Goal: Task Accomplishment & Management: Use online tool/utility

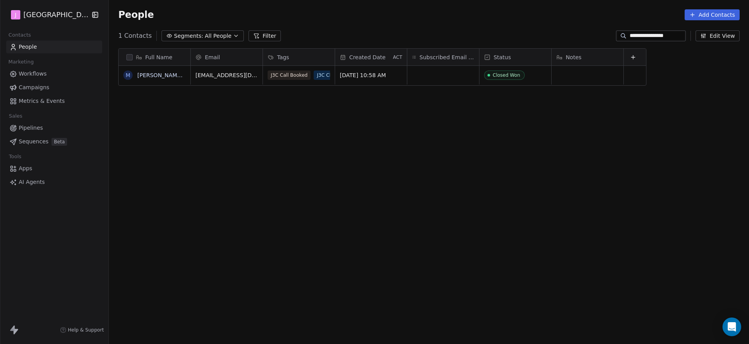
scroll to position [297, 638]
click at [32, 127] on span "Pipelines" at bounding box center [31, 128] width 24 height 8
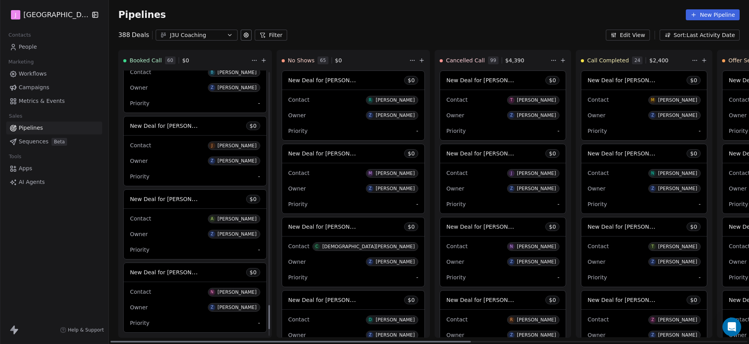
scroll to position [2672, 0]
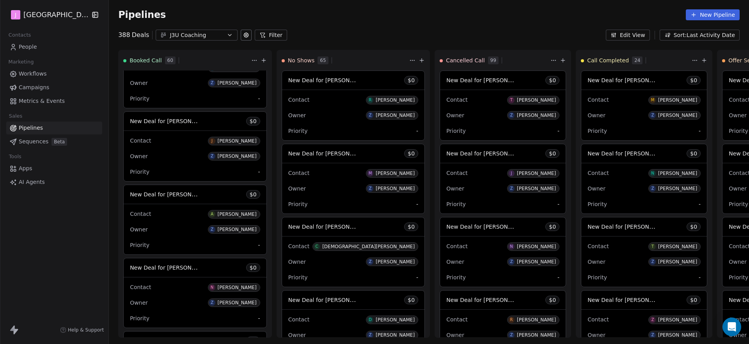
click at [63, 41] on link "People" at bounding box center [54, 47] width 96 height 13
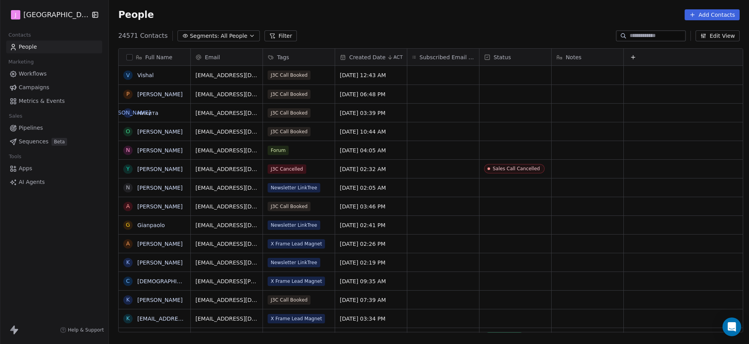
scroll to position [297, 638]
click at [660, 37] on input at bounding box center [656, 36] width 55 height 8
paste input "**********"
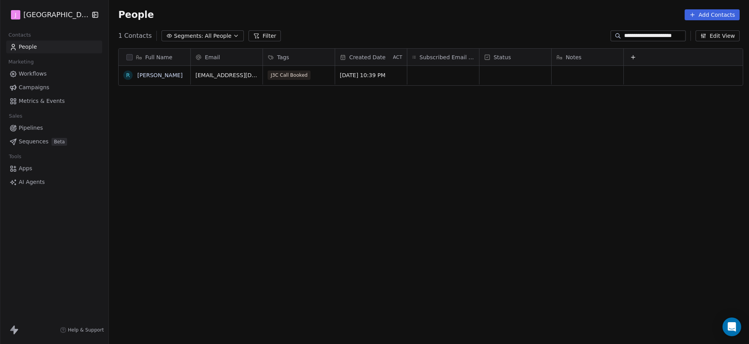
type input "**********"
click at [514, 76] on div "grid" at bounding box center [515, 75] width 72 height 19
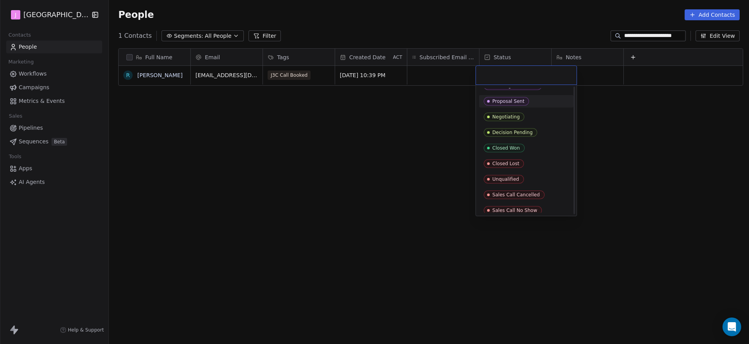
scroll to position [59, 0]
click at [508, 206] on div "Sales Call No Show" at bounding box center [514, 206] width 45 height 5
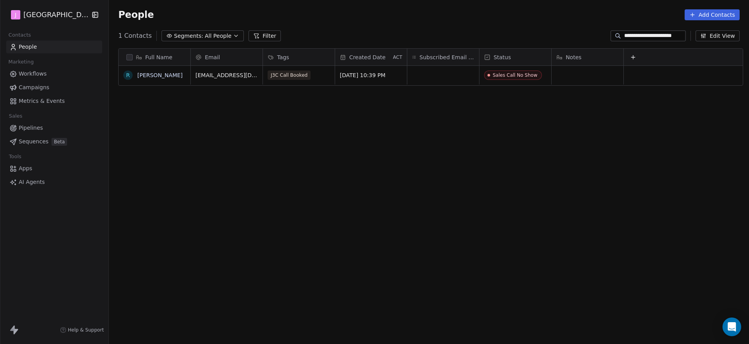
scroll to position [297, 638]
click at [34, 124] on span "Pipelines" at bounding box center [31, 128] width 24 height 8
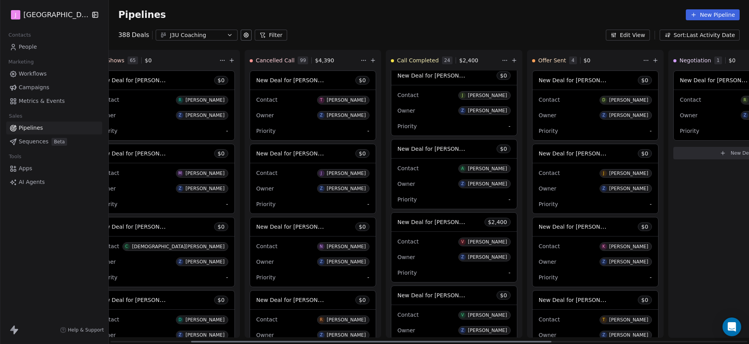
scroll to position [0, 211]
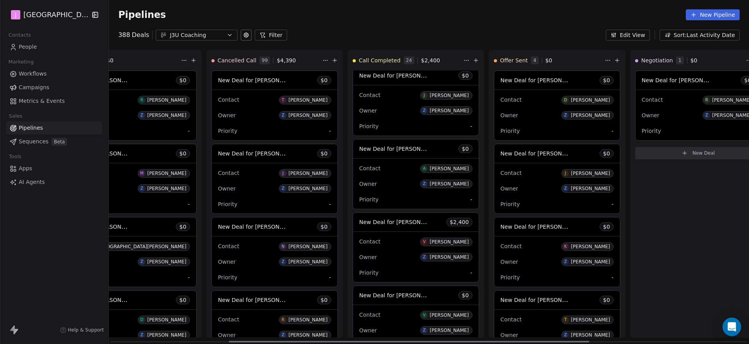
drag, startPoint x: 452, startPoint y: 342, endPoint x: 570, endPoint y: 333, distance: 118.1
click at [571, 341] on div at bounding box center [409, 342] width 360 height 2
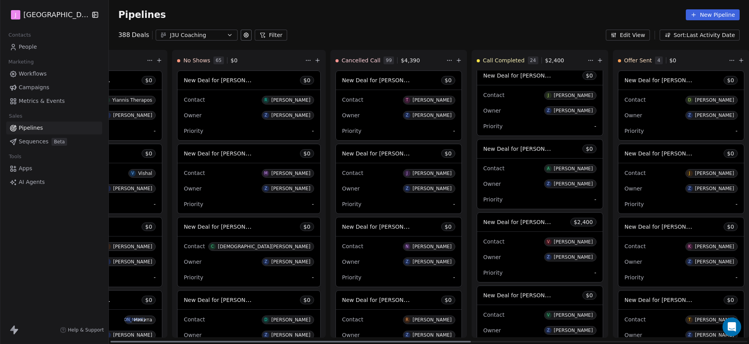
scroll to position [0, 0]
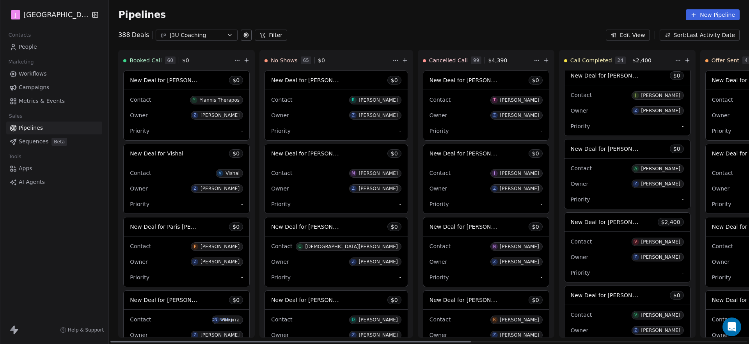
drag, startPoint x: 558, startPoint y: 342, endPoint x: 329, endPoint y: 327, distance: 229.4
click at [330, 341] on div at bounding box center [290, 342] width 360 height 2
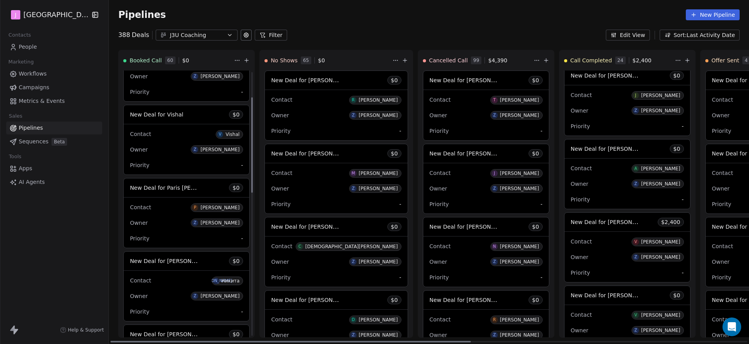
scroll to position [39, 0]
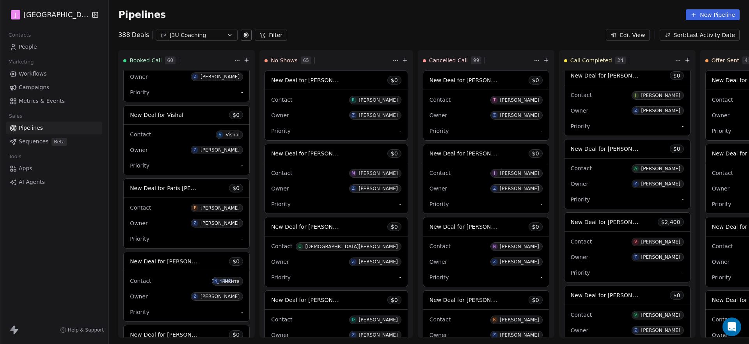
click at [34, 51] on link "People" at bounding box center [54, 47] width 96 height 13
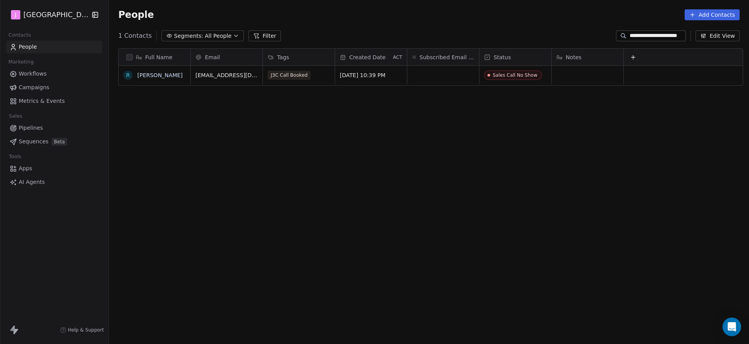
scroll to position [297, 638]
click at [658, 38] on input "**********" at bounding box center [656, 36] width 55 height 8
paste input "*"
type input "**********"
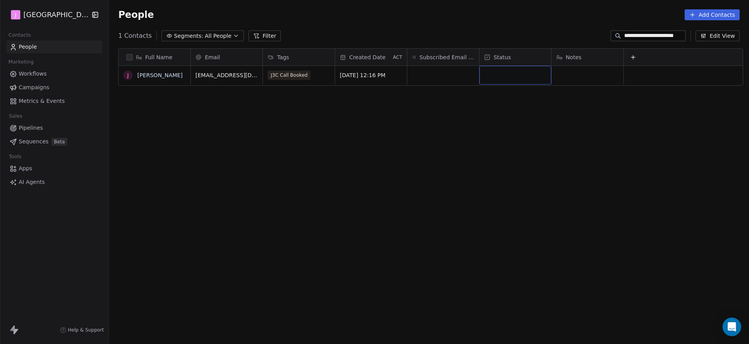
click at [496, 80] on div "grid" at bounding box center [515, 75] width 72 height 19
click at [503, 81] on div "grid" at bounding box center [515, 75] width 72 height 19
click at [507, 72] on div "grid" at bounding box center [515, 75] width 72 height 19
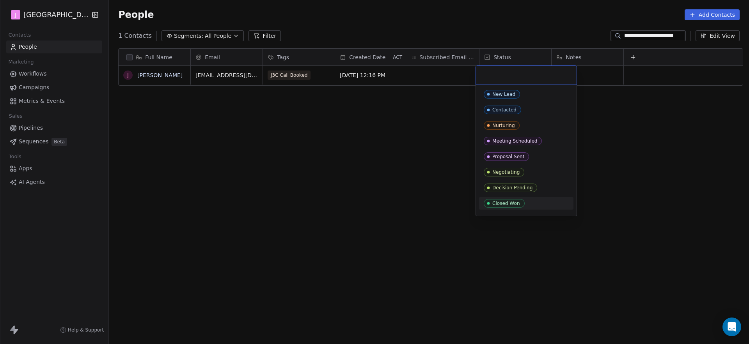
click at [507, 206] on span "Closed Won" at bounding box center [504, 203] width 41 height 9
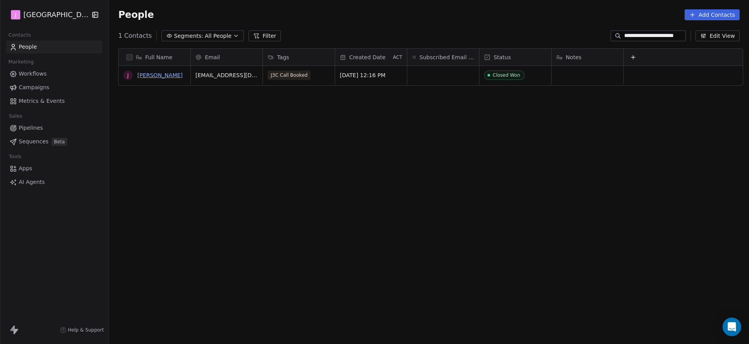
click at [149, 74] on link "Jackie Stout" at bounding box center [159, 75] width 45 height 6
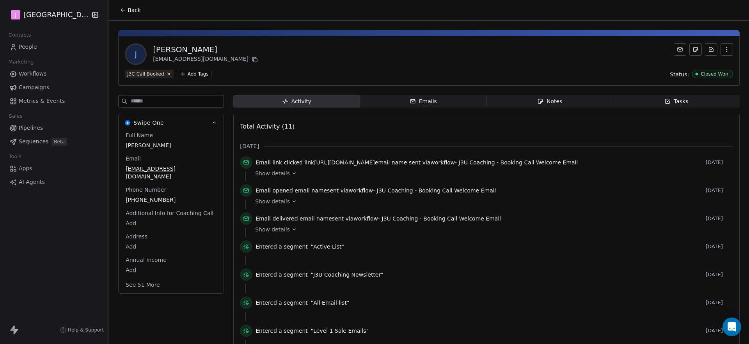
click at [144, 278] on button "See 51 More" at bounding box center [143, 285] width 44 height 14
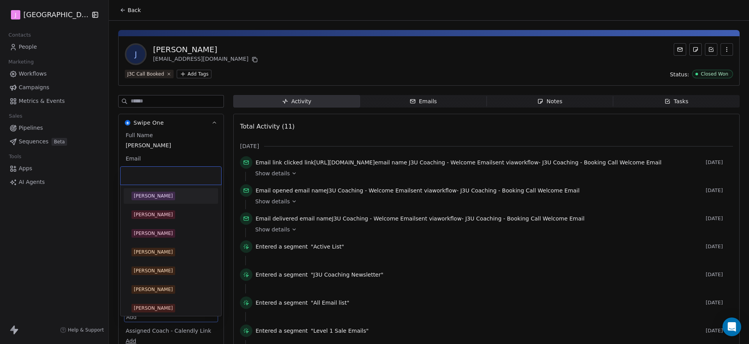
click at [131, 309] on body "J J3 University Contacts People Marketing Workflows Campaigns Metrics & Events …" at bounding box center [374, 172] width 749 height 344
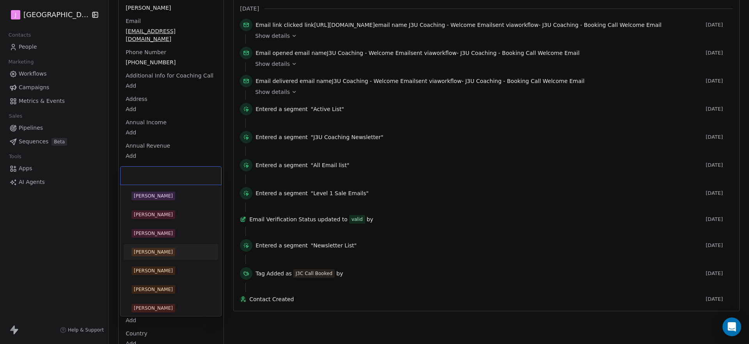
click at [152, 250] on div "Jamie Granville" at bounding box center [153, 252] width 39 height 7
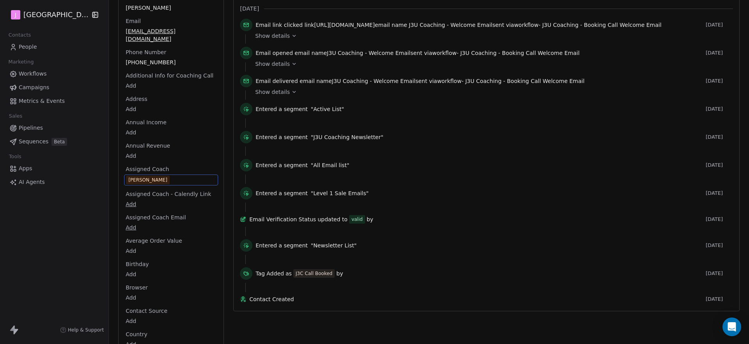
scroll to position [0, 0]
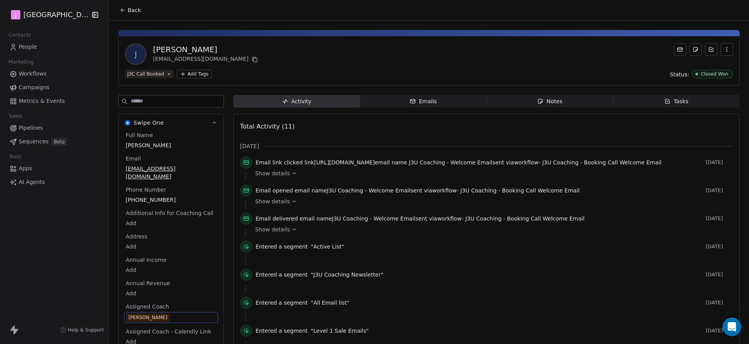
click at [28, 51] on link "People" at bounding box center [54, 47] width 96 height 13
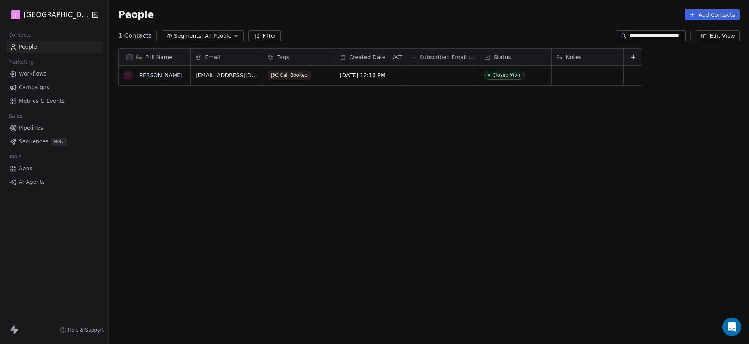
scroll to position [297, 638]
click at [32, 130] on span "Pipelines" at bounding box center [31, 128] width 24 height 8
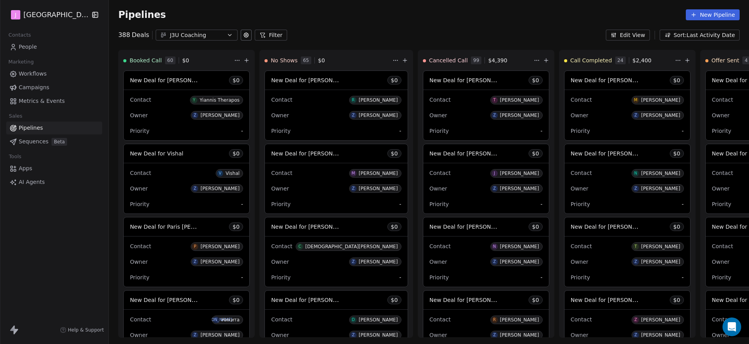
click at [195, 38] on div "J3U Coaching" at bounding box center [197, 35] width 54 height 8
click at [365, 20] on html "J J3 University Contacts People Marketing Workflows Campaigns Metrics & Events …" at bounding box center [374, 172] width 749 height 344
click at [243, 61] on icon at bounding box center [246, 60] width 6 height 6
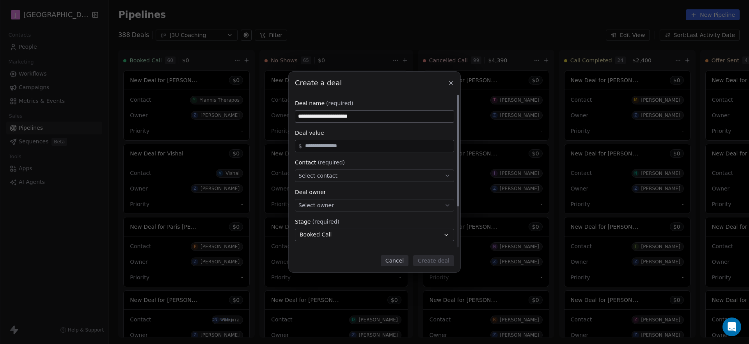
click at [349, 118] on input "**********" at bounding box center [374, 117] width 158 height 12
type input "**********"
click at [354, 144] on input "text" at bounding box center [377, 146] width 149 height 6
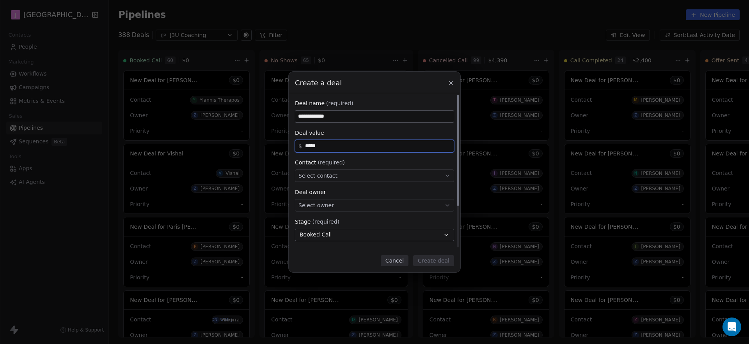
type input "*****"
click at [341, 176] on div "Select contact" at bounding box center [374, 176] width 159 height 12
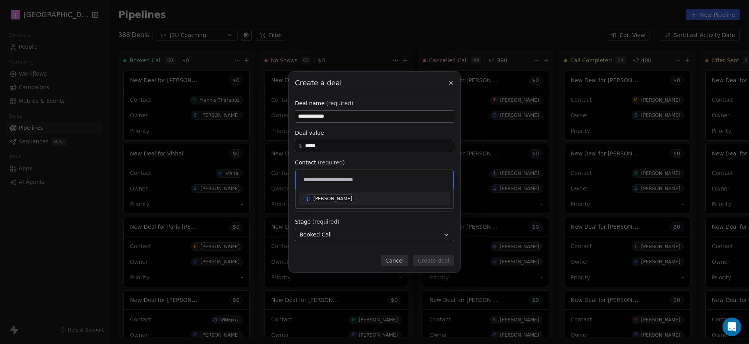
type input "**********"
click at [332, 202] on span "J Jackie Stout" at bounding box center [329, 199] width 52 height 9
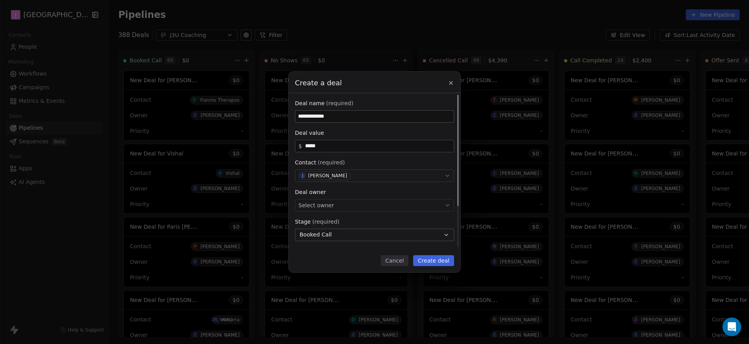
click at [332, 204] on div "Select owner" at bounding box center [374, 205] width 159 height 12
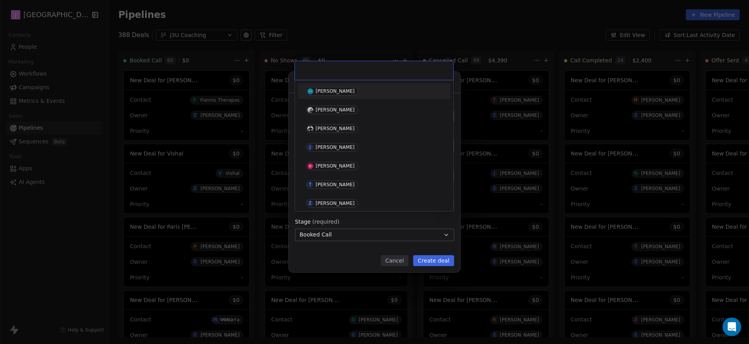
click at [332, 204] on div "Zachary Brinkley" at bounding box center [334, 203] width 39 height 5
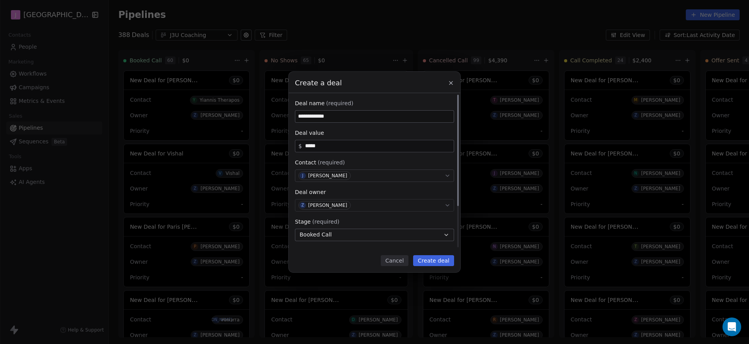
click at [329, 235] on span "Booked Call" at bounding box center [315, 235] width 32 height 8
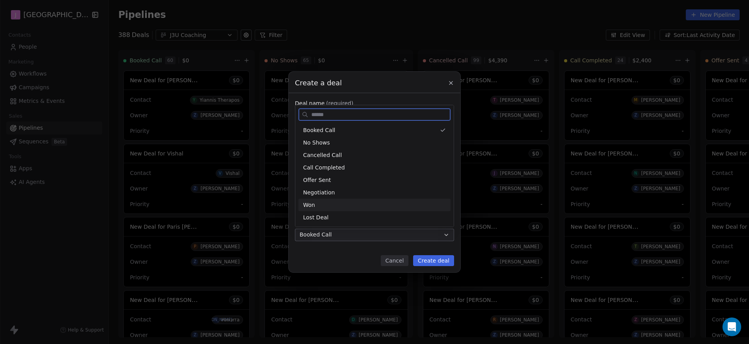
click at [316, 207] on div "Won" at bounding box center [374, 205] width 143 height 8
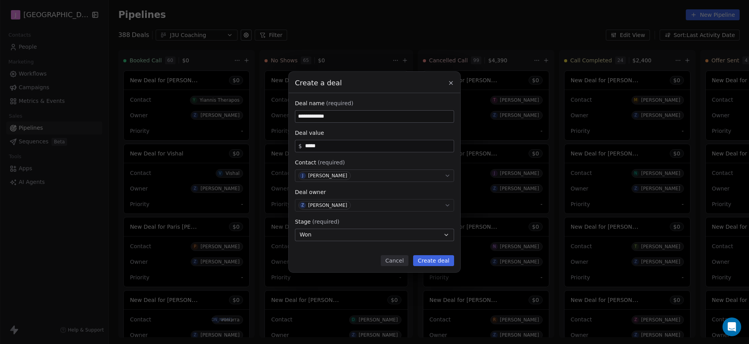
click at [443, 261] on button "Create deal" at bounding box center [433, 260] width 41 height 11
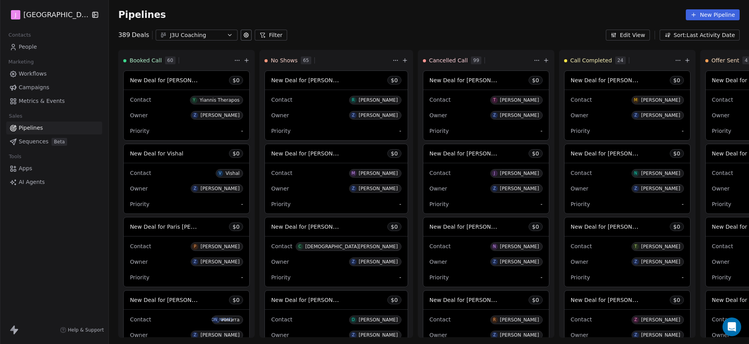
click at [31, 123] on link "Pipelines" at bounding box center [54, 128] width 96 height 13
